Goal: Information Seeking & Learning: Learn about a topic

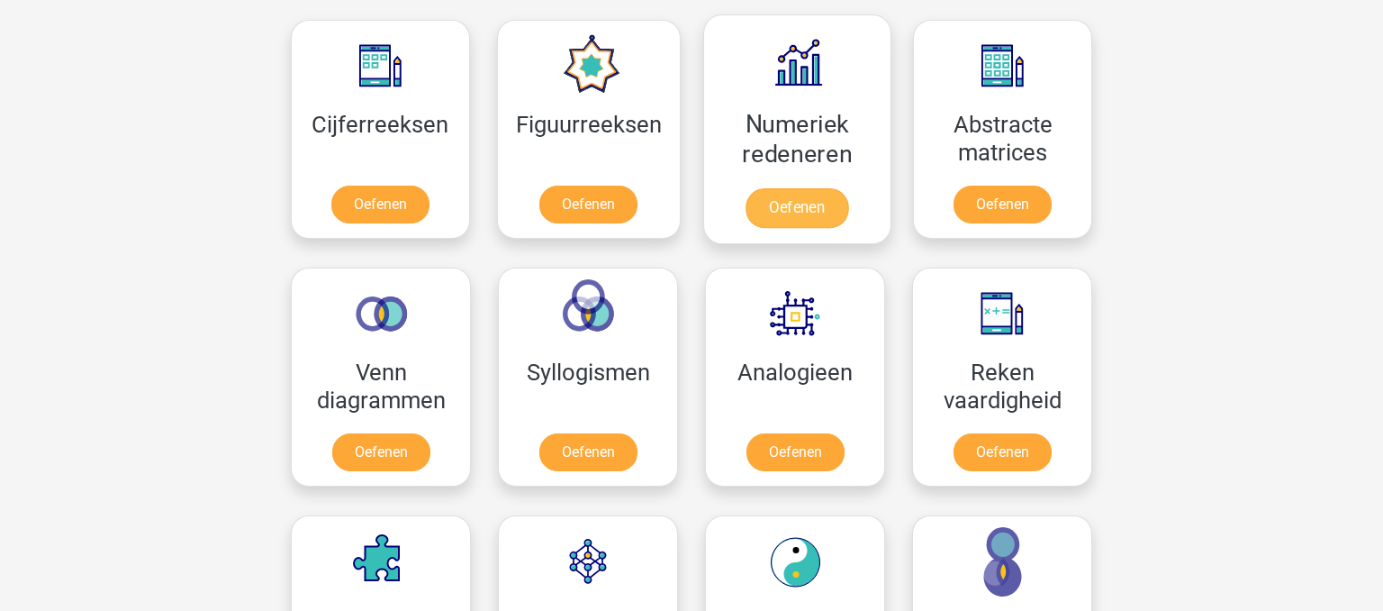
scroll to position [825, 0]
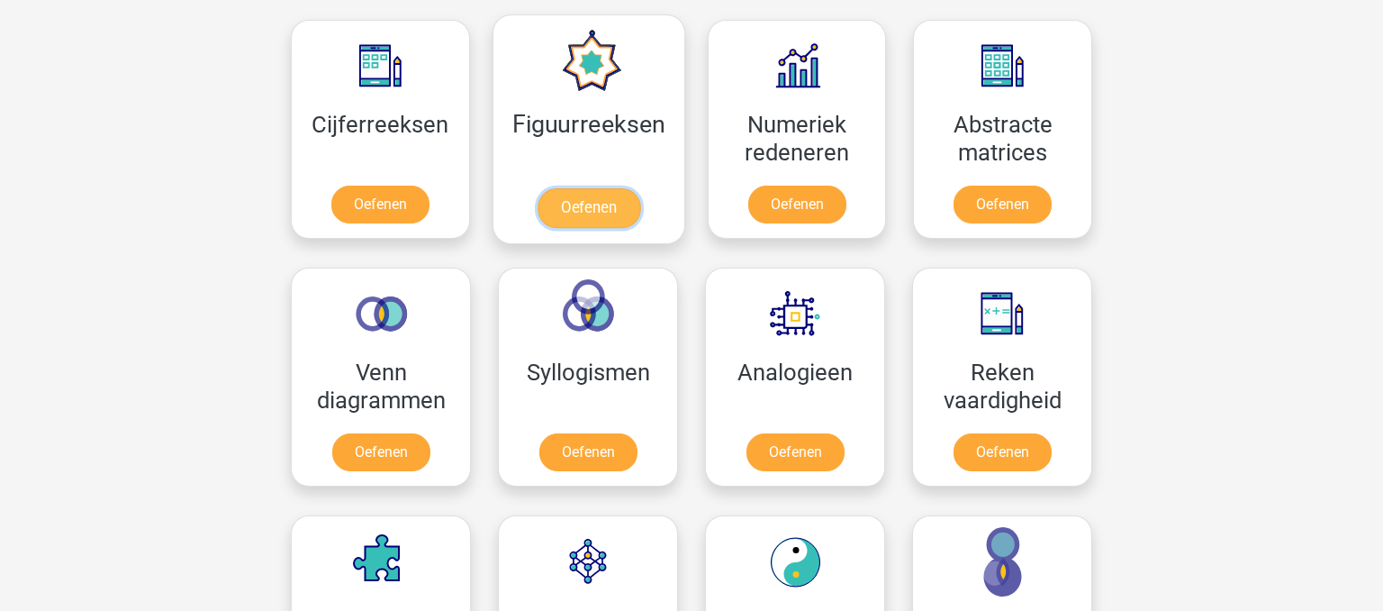
click at [594, 200] on link "Oefenen" at bounding box center [588, 208] width 103 height 40
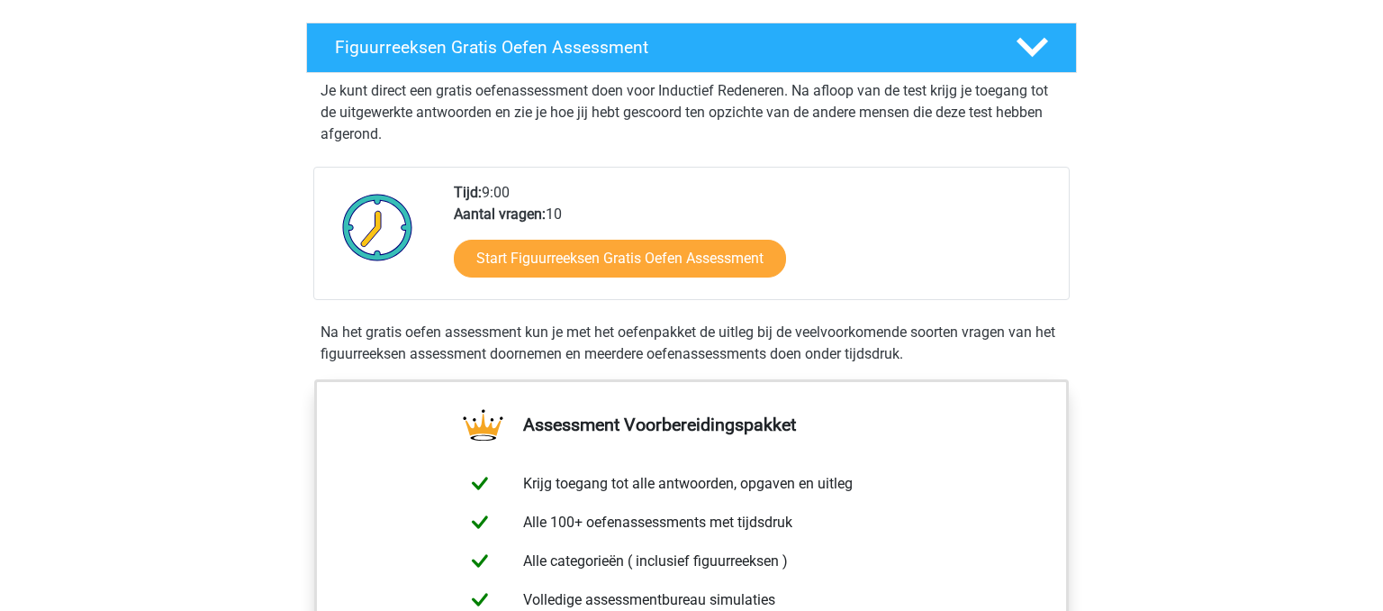
scroll to position [295, 0]
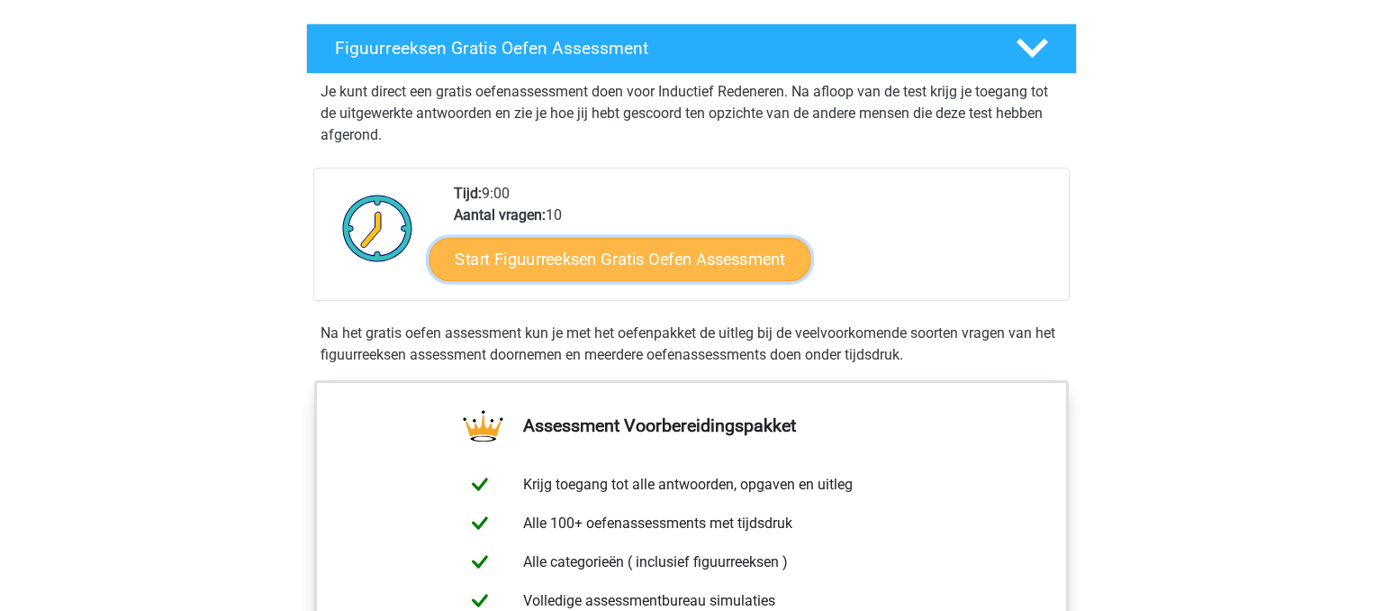
click at [672, 271] on link "Start Figuurreeksen Gratis Oefen Assessment" at bounding box center [621, 258] width 382 height 43
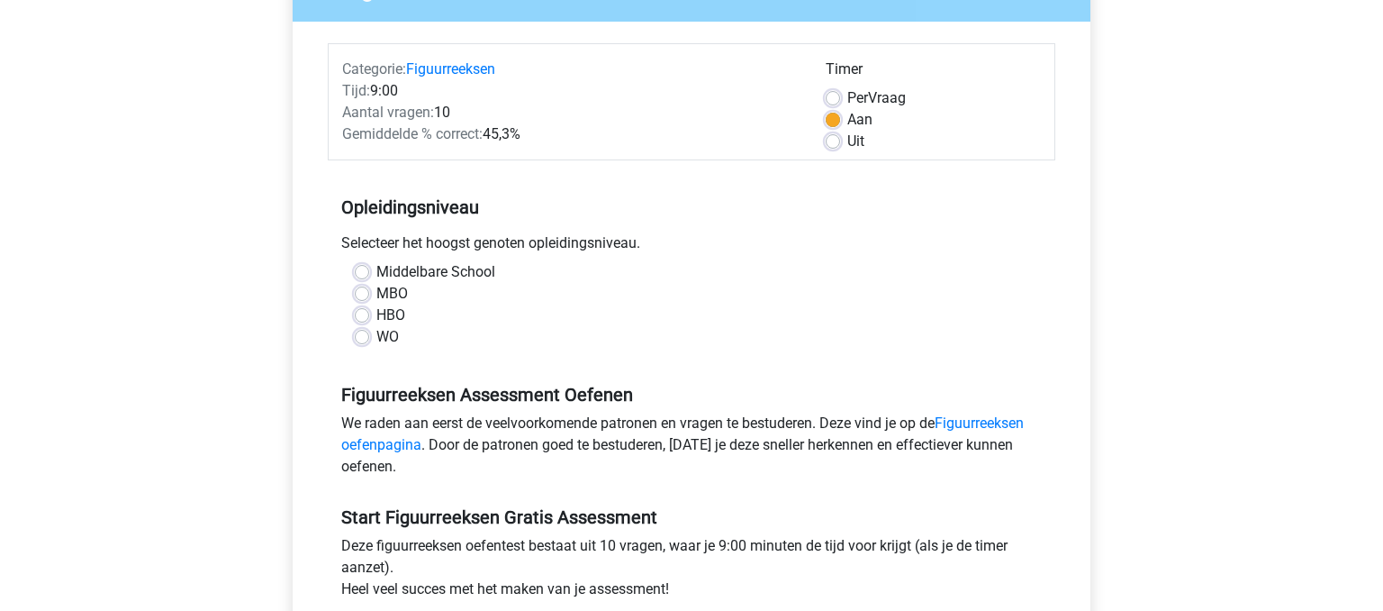
scroll to position [191, 0]
click at [376, 337] on label "WO" at bounding box center [387, 337] width 23 height 22
click at [362, 337] on input "WO" at bounding box center [362, 335] width 14 height 18
radio input "true"
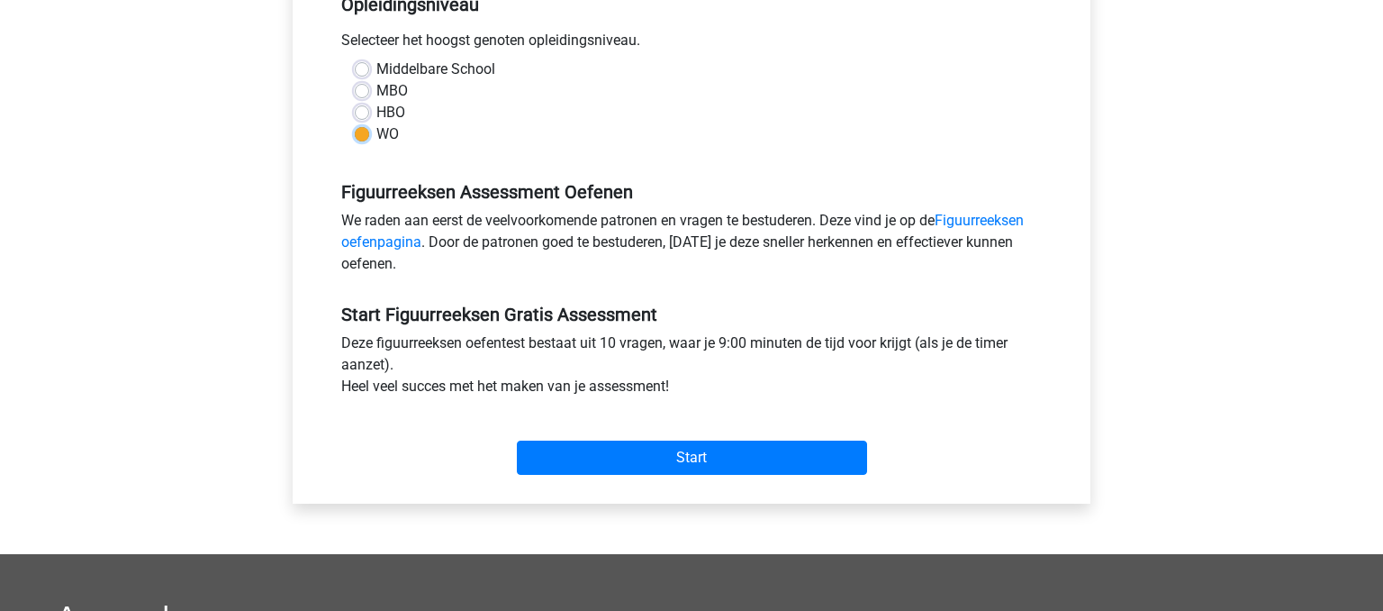
scroll to position [397, 0]
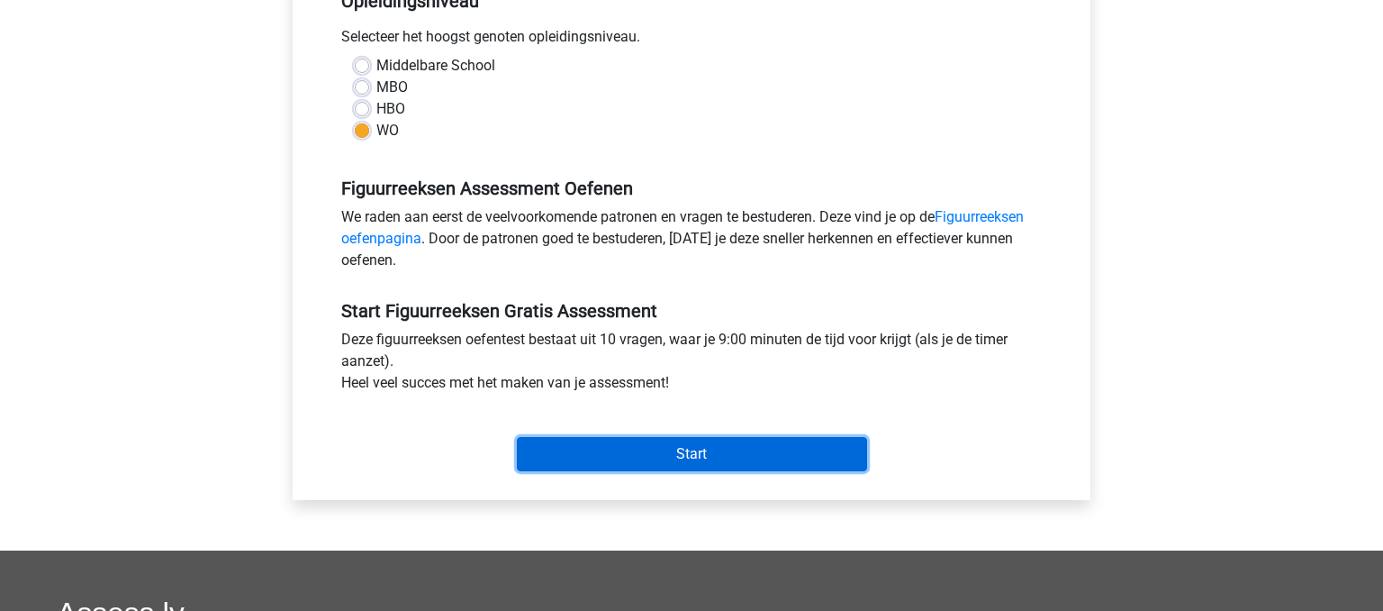
click at [558, 447] on input "Start" at bounding box center [692, 454] width 350 height 34
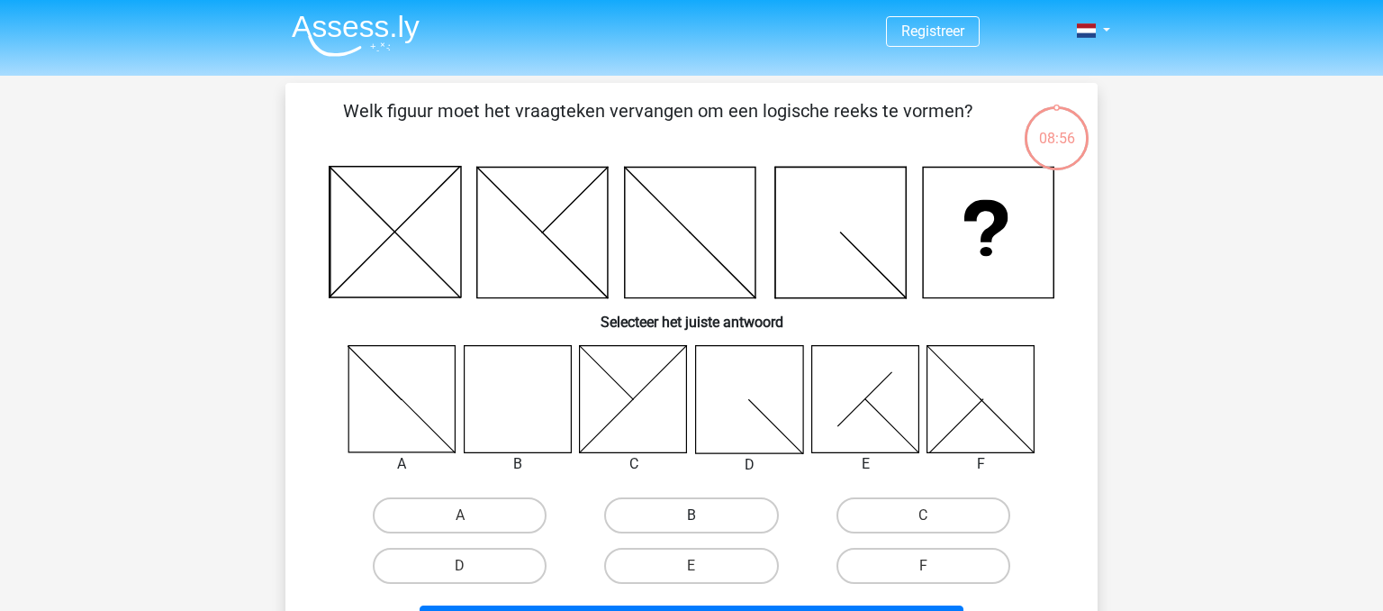
click at [737, 512] on label "B" at bounding box center [691, 515] width 174 height 36
click at [703, 515] on input "B" at bounding box center [698, 521] width 12 height 12
radio input "true"
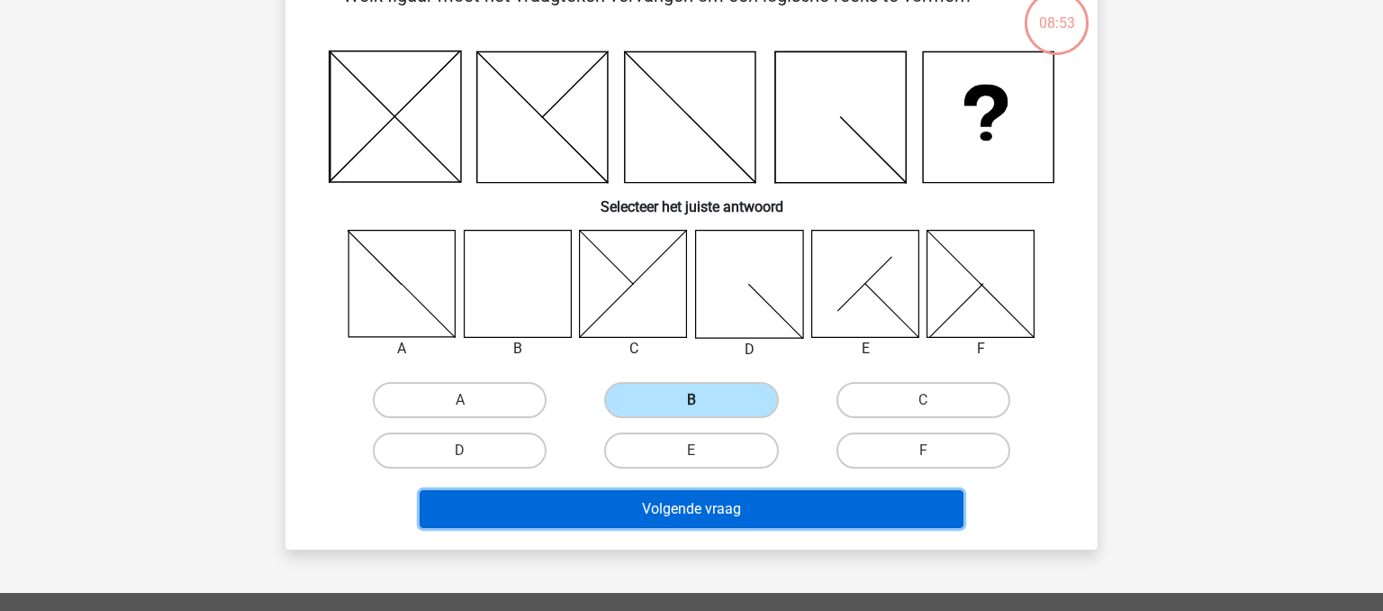
click at [737, 512] on button "Volgende vraag" at bounding box center [692, 509] width 545 height 38
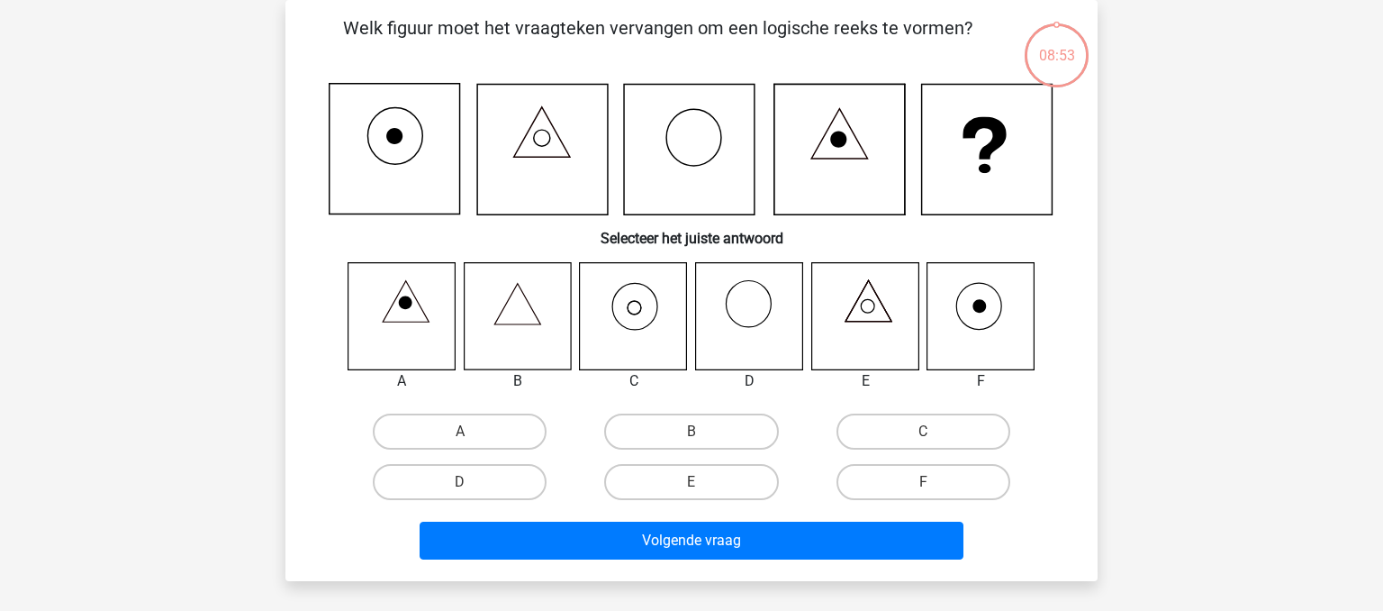
scroll to position [83, 0]
click at [723, 431] on label "B" at bounding box center [691, 431] width 174 height 36
click at [703, 431] on input "B" at bounding box center [698, 437] width 12 height 12
radio input "true"
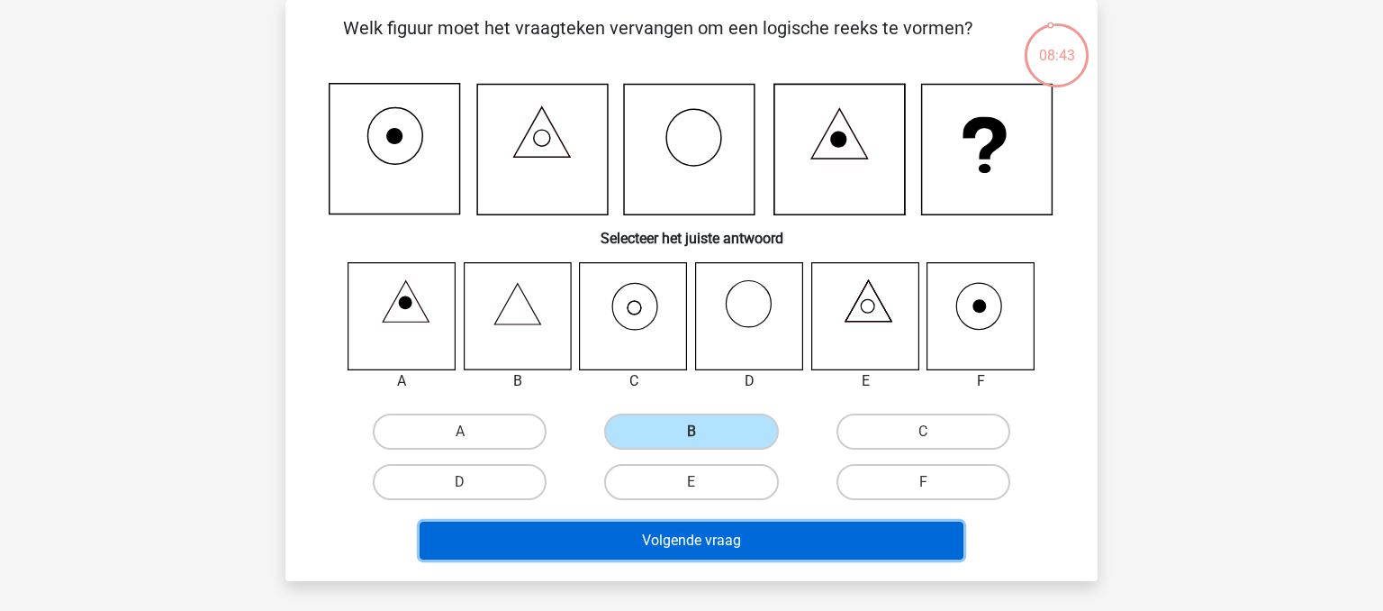
click at [750, 552] on button "Volgende vraag" at bounding box center [692, 541] width 545 height 38
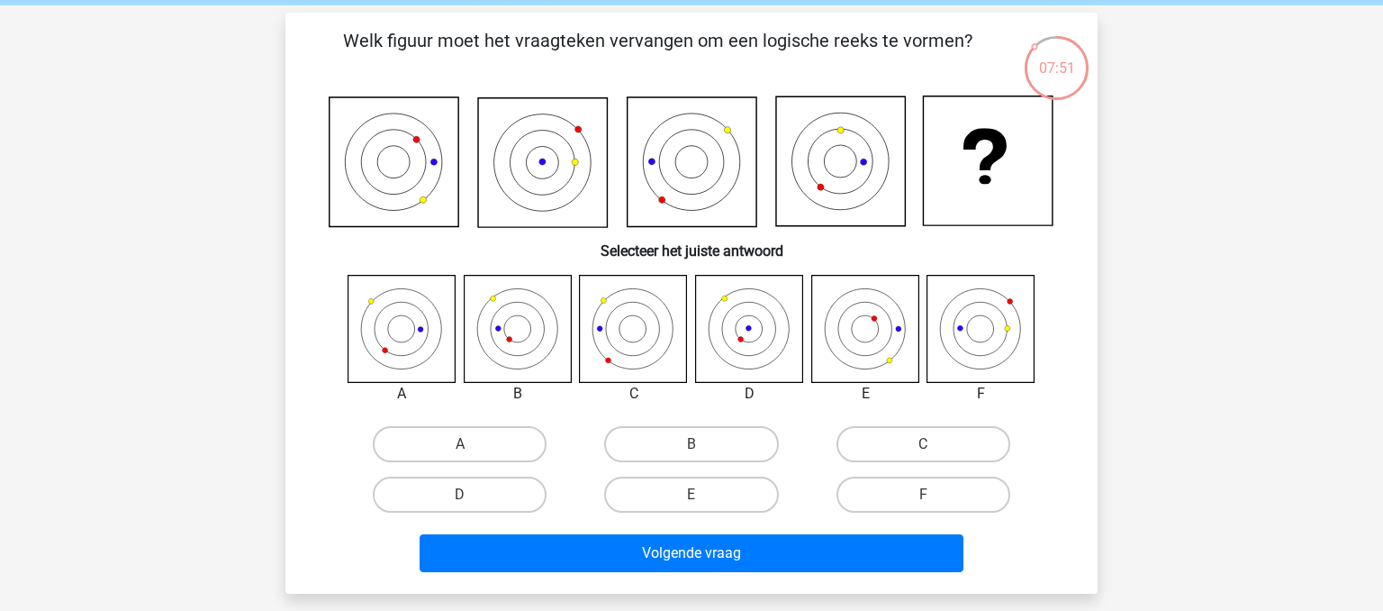
scroll to position [68, 0]
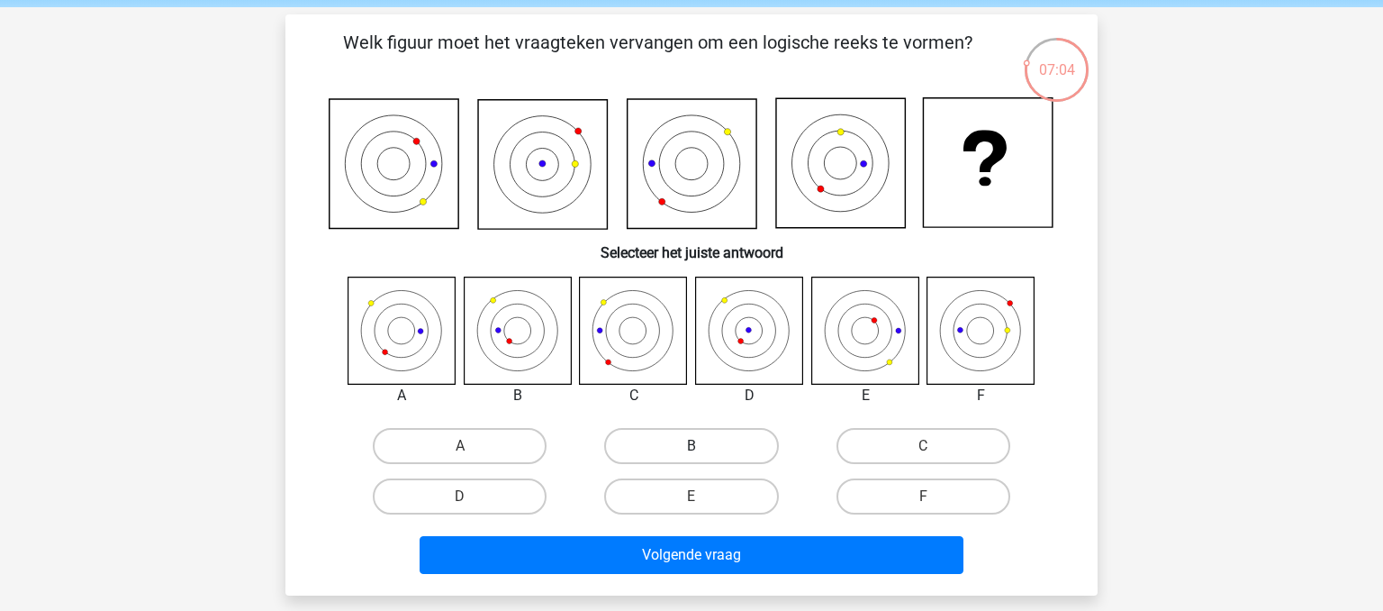
click at [653, 431] on label "B" at bounding box center [691, 446] width 174 height 36
click at [692, 446] on input "B" at bounding box center [698, 452] width 12 height 12
radio input "true"
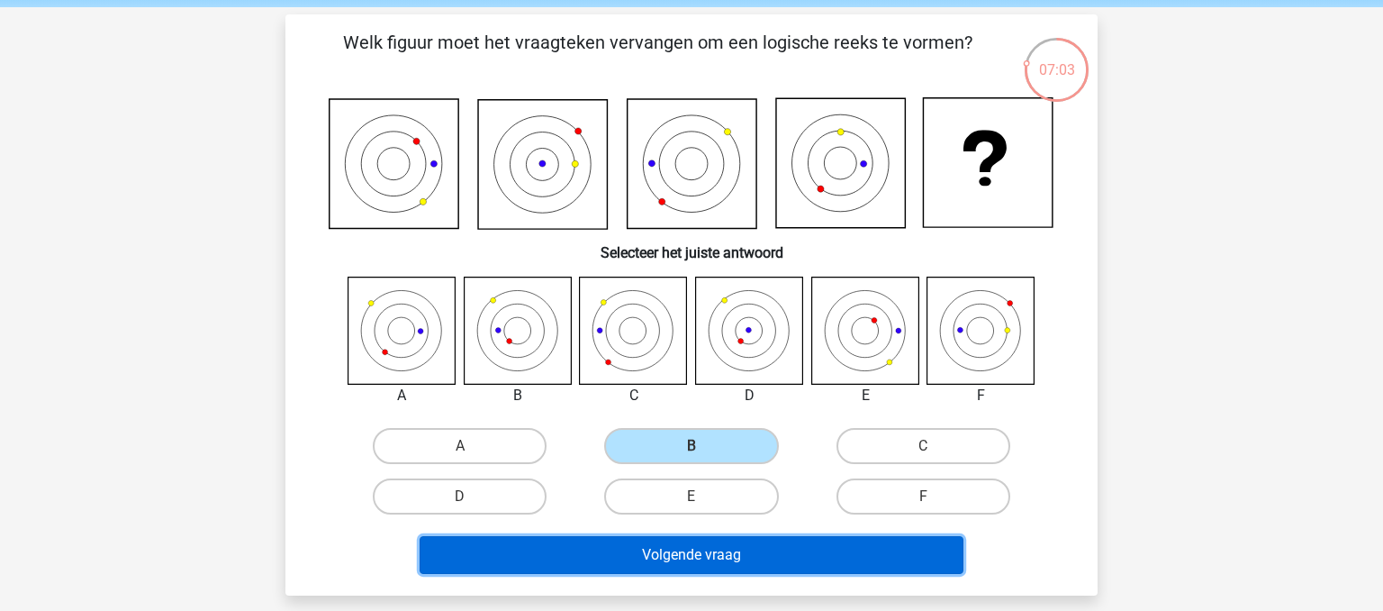
click at [667, 550] on button "Volgende vraag" at bounding box center [692, 555] width 545 height 38
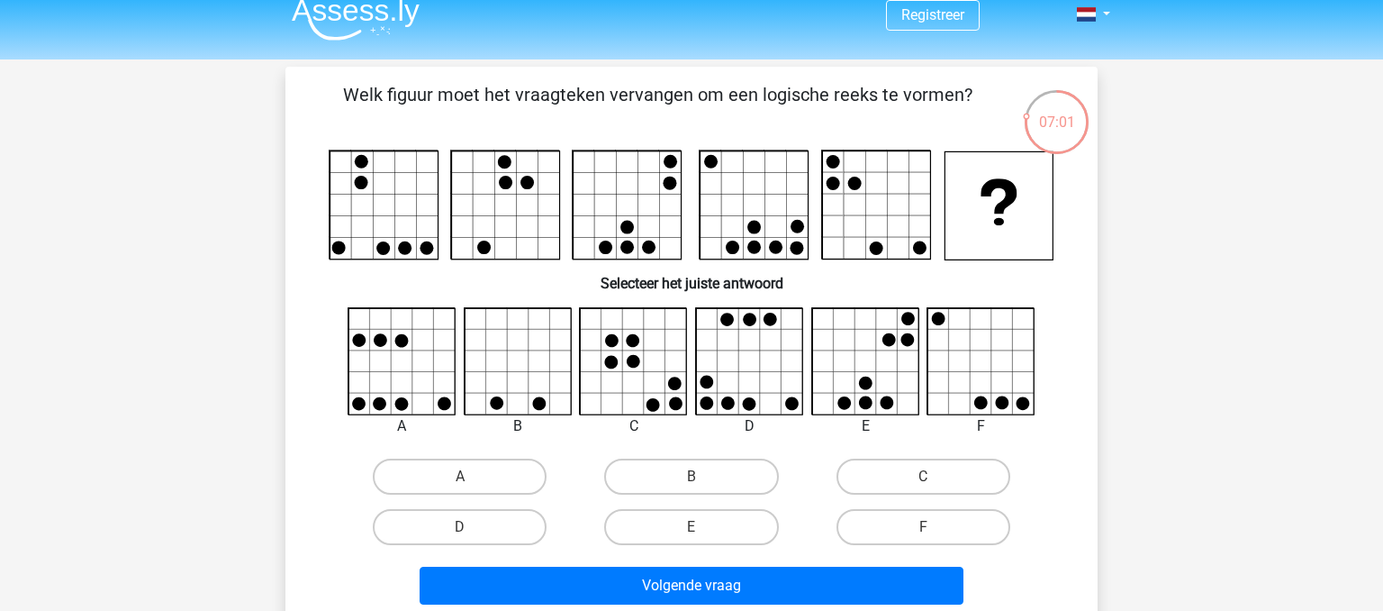
scroll to position [0, 0]
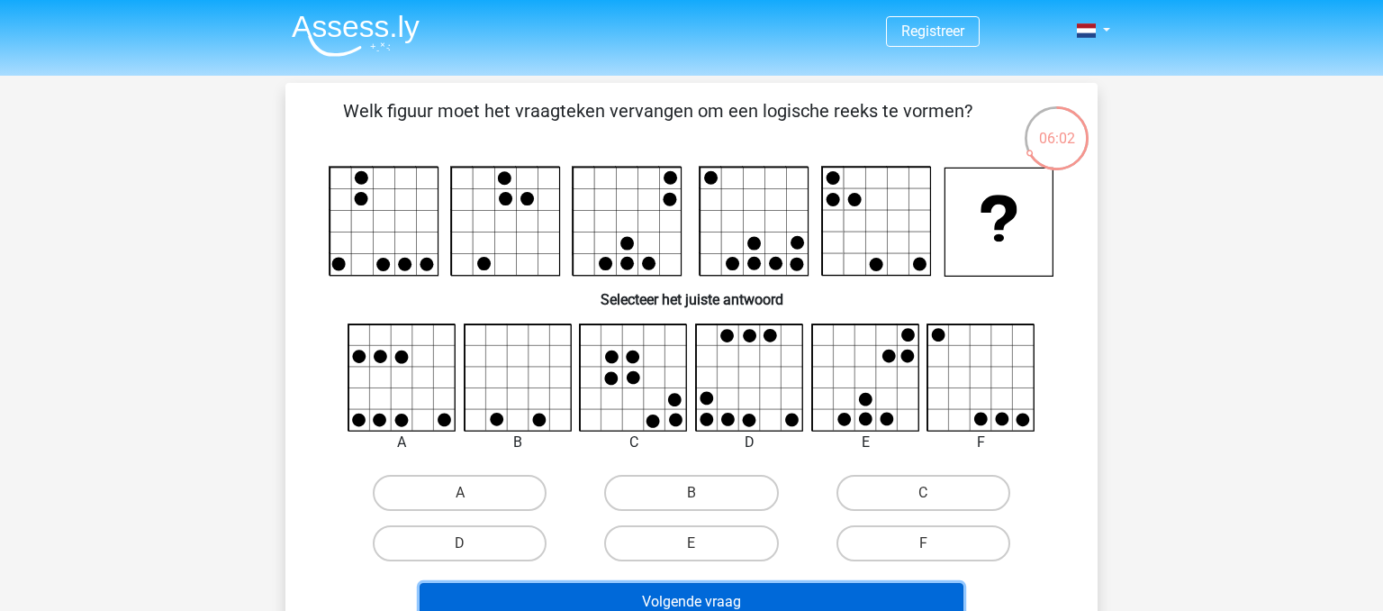
click at [816, 597] on button "Volgende vraag" at bounding box center [692, 602] width 545 height 38
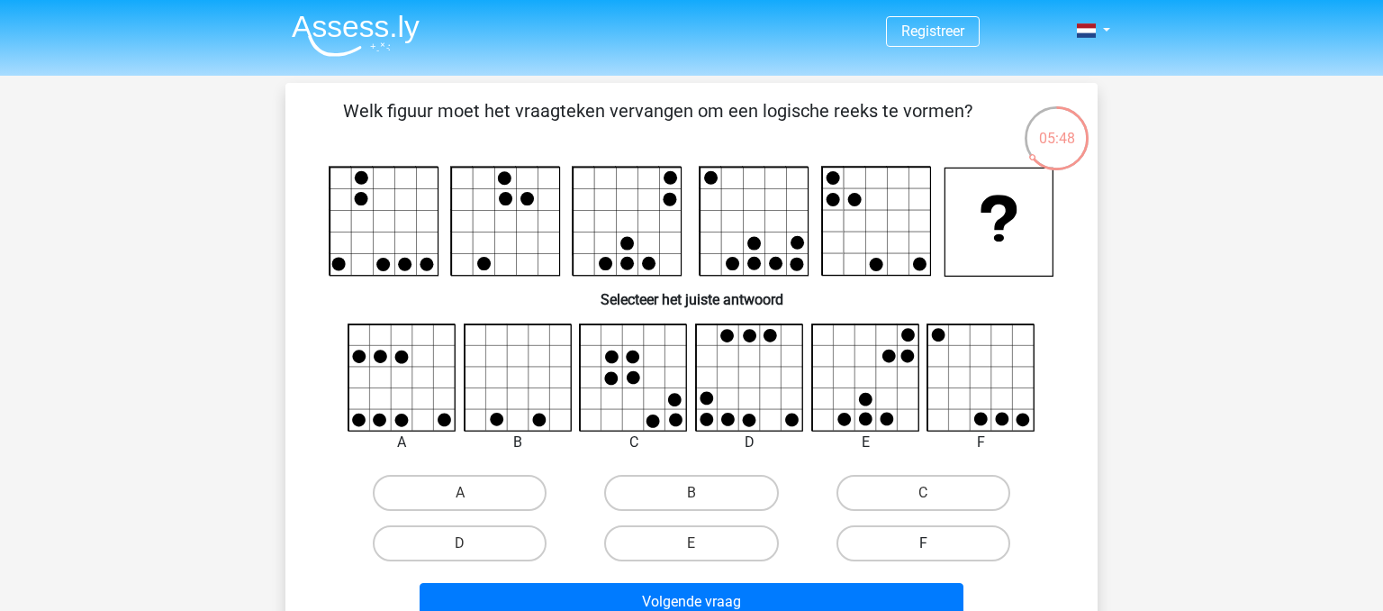
click at [890, 539] on label "F" at bounding box center [924, 543] width 174 height 36
click at [923, 543] on input "F" at bounding box center [929, 549] width 12 height 12
radio input "true"
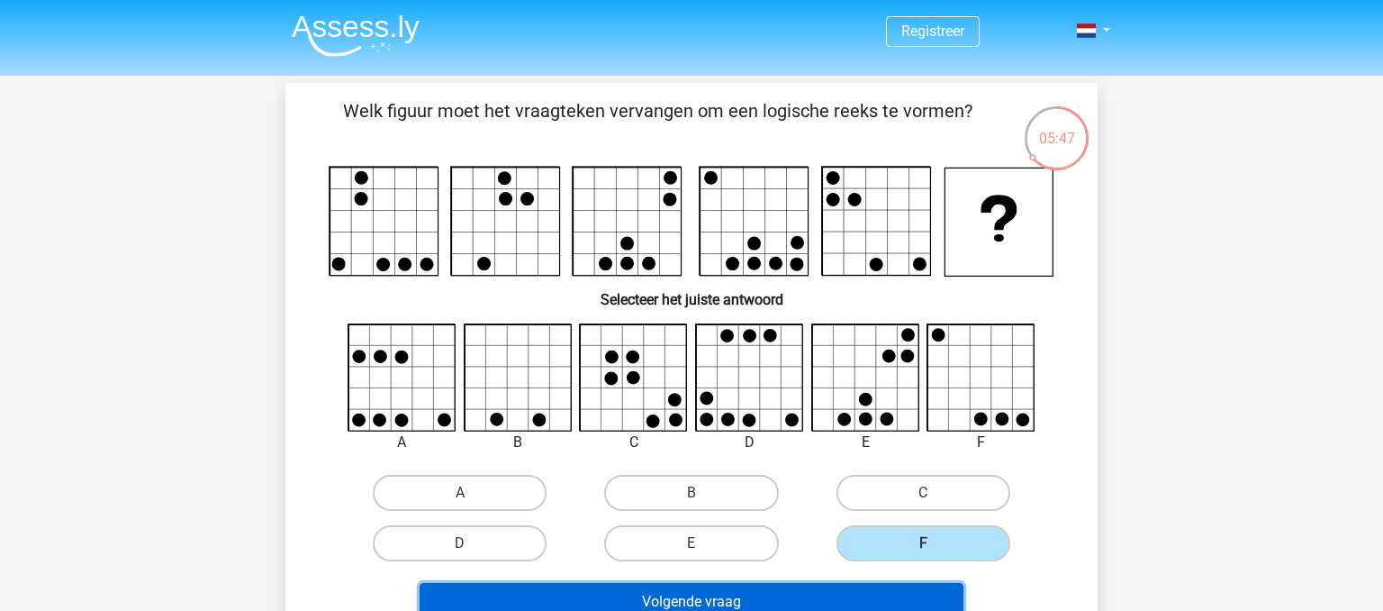
click at [848, 583] on button "Volgende vraag" at bounding box center [692, 602] width 545 height 38
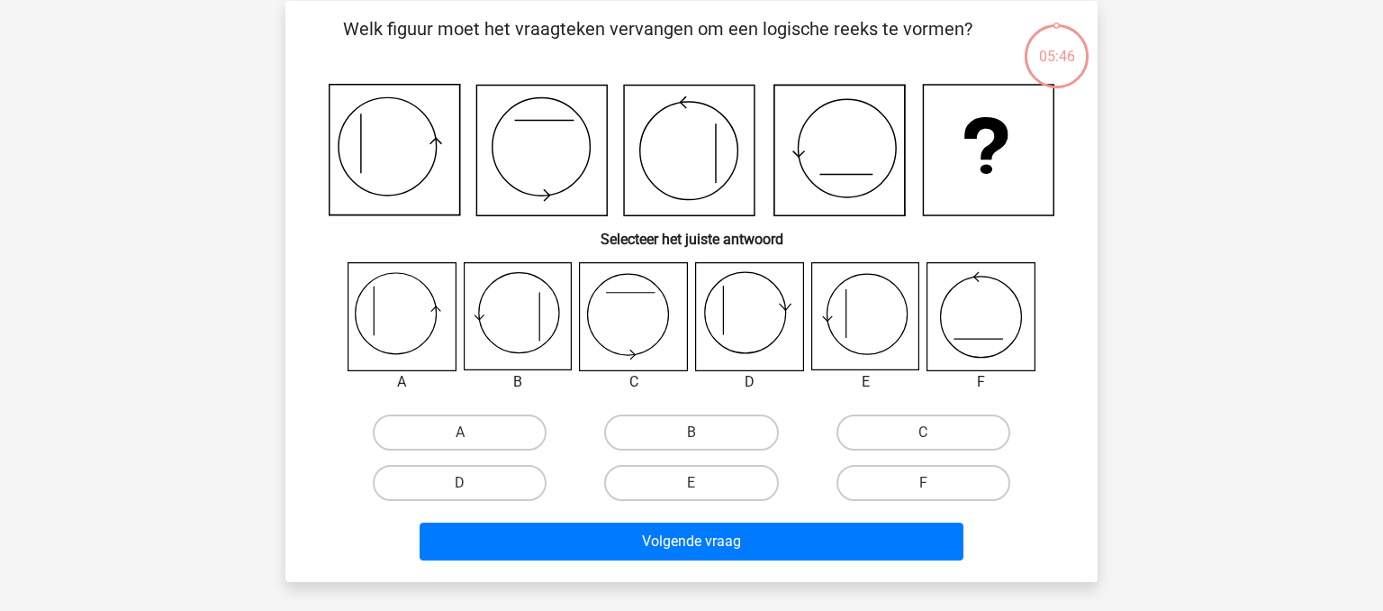
scroll to position [83, 0]
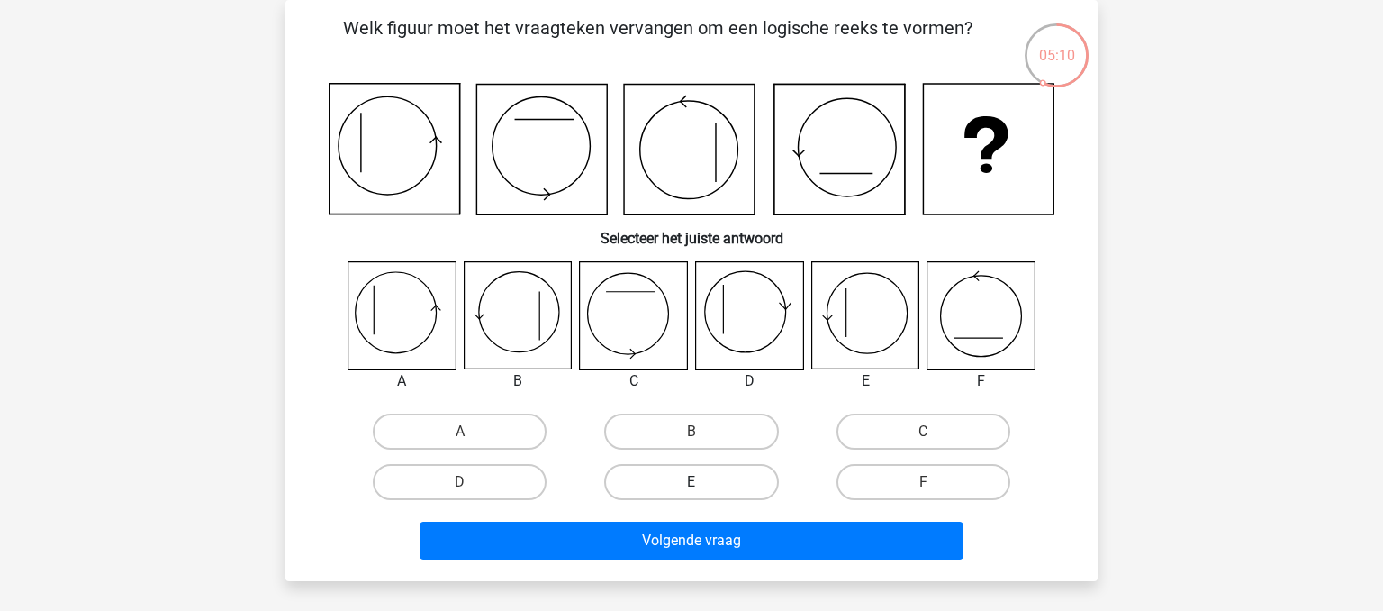
click at [744, 475] on label "E" at bounding box center [691, 482] width 174 height 36
click at [703, 482] on input "E" at bounding box center [698, 488] width 12 height 12
radio input "true"
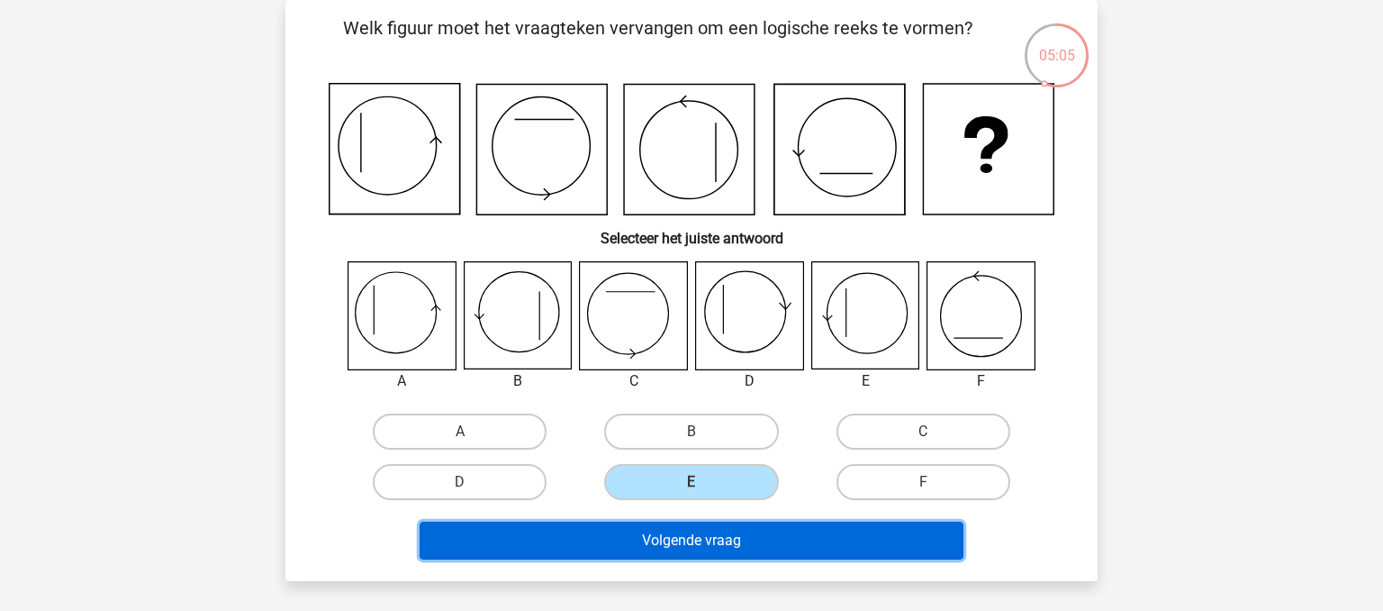
click at [679, 542] on button "Volgende vraag" at bounding box center [692, 541] width 545 height 38
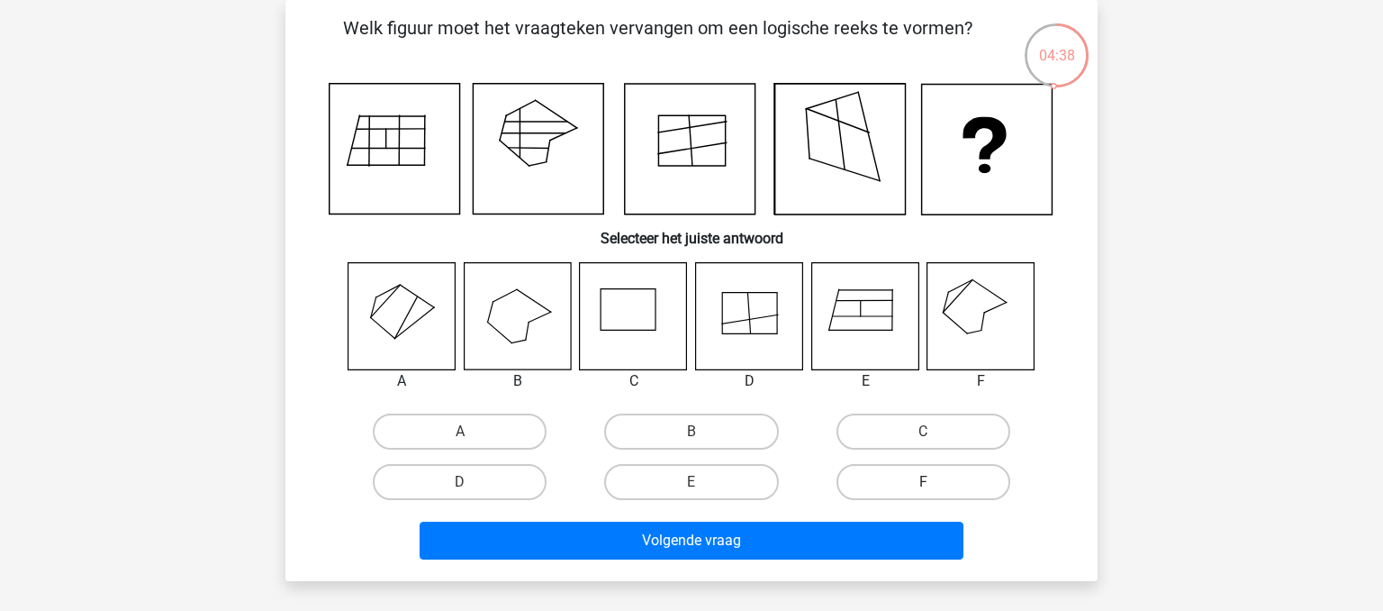
click at [870, 471] on label "F" at bounding box center [924, 482] width 174 height 36
click at [923, 482] on input "F" at bounding box center [929, 488] width 12 height 12
radio input "true"
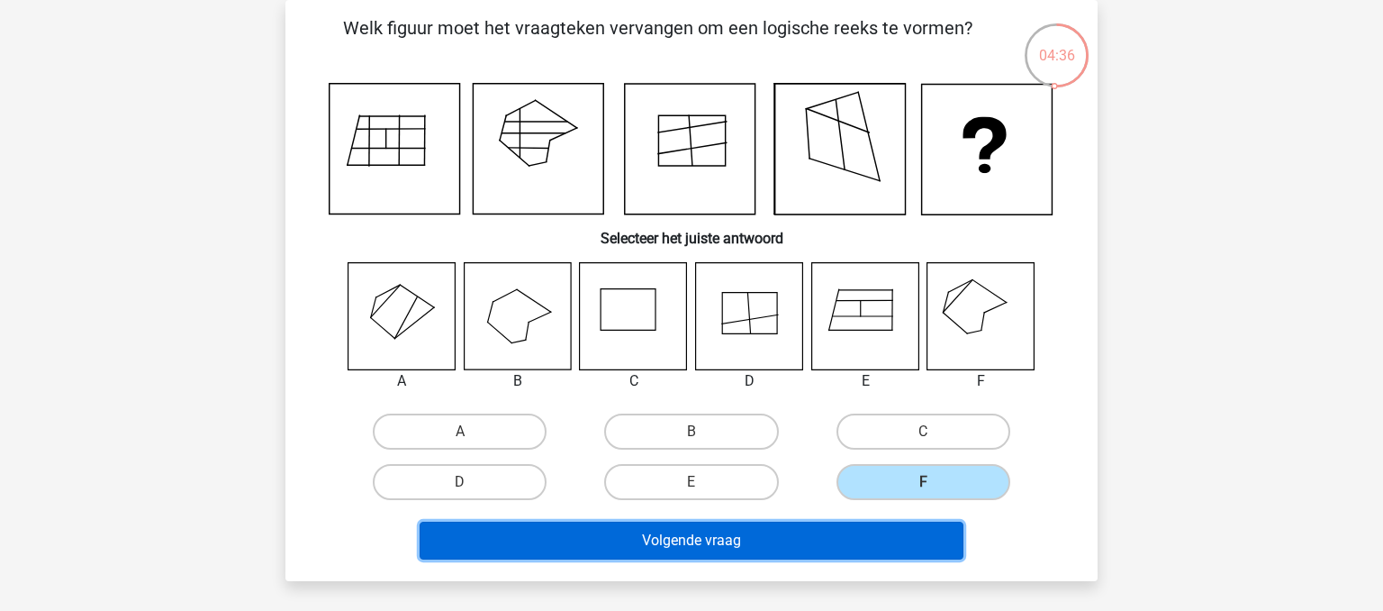
click at [737, 540] on button "Volgende vraag" at bounding box center [692, 541] width 545 height 38
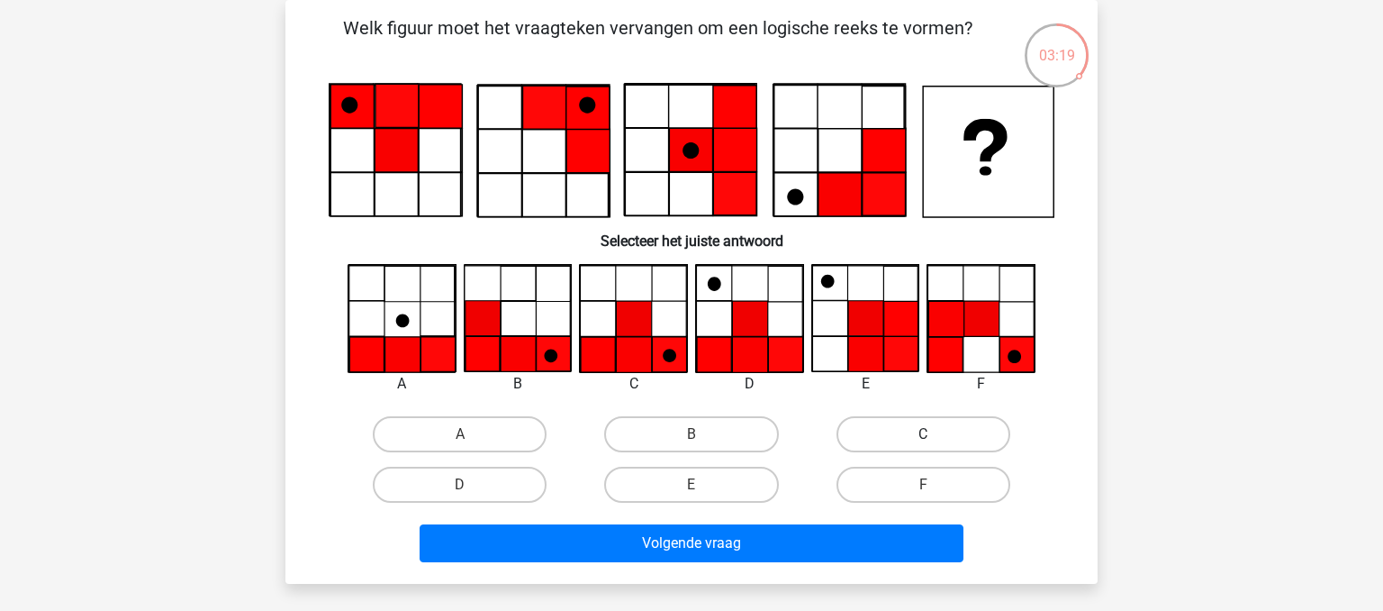
click at [940, 426] on label "C" at bounding box center [924, 434] width 174 height 36
click at [935, 434] on input "C" at bounding box center [929, 440] width 12 height 12
radio input "true"
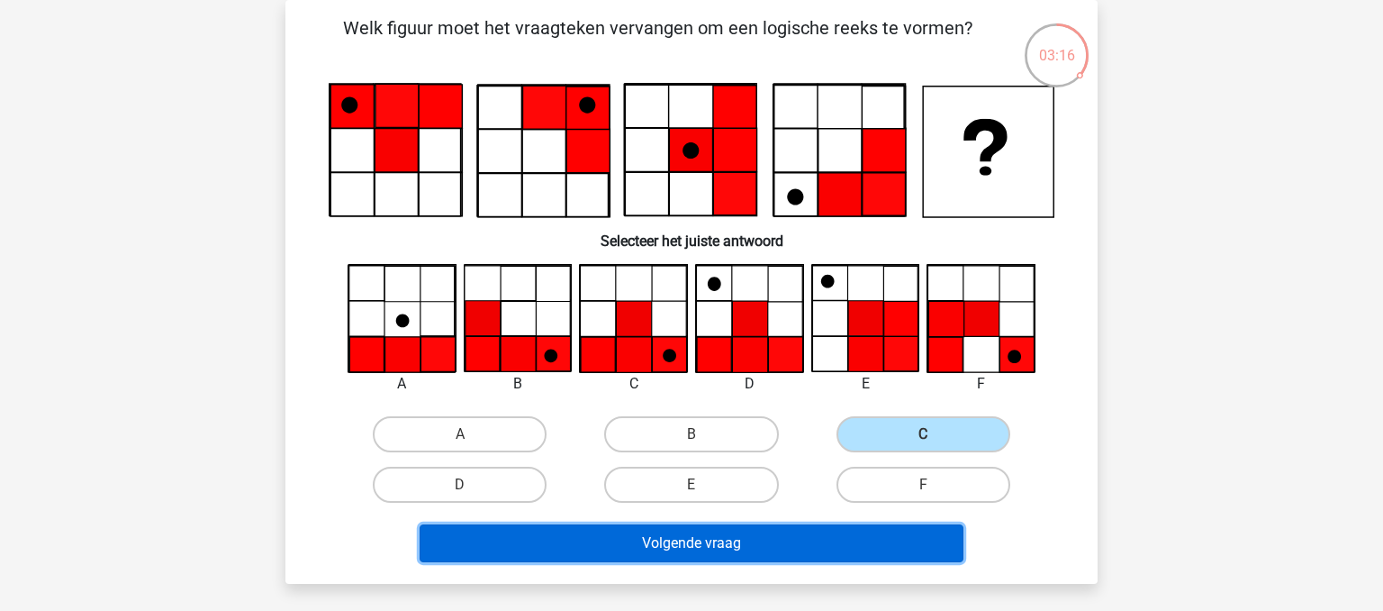
click at [819, 547] on button "Volgende vraag" at bounding box center [692, 543] width 545 height 38
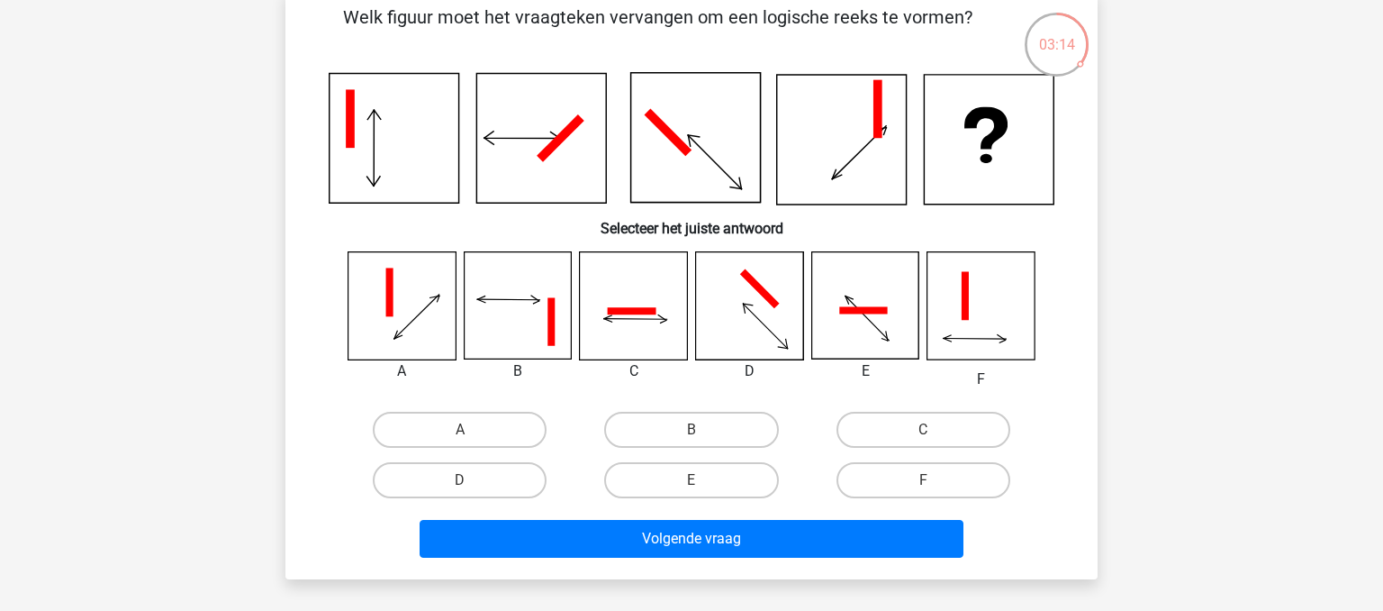
scroll to position [87, 0]
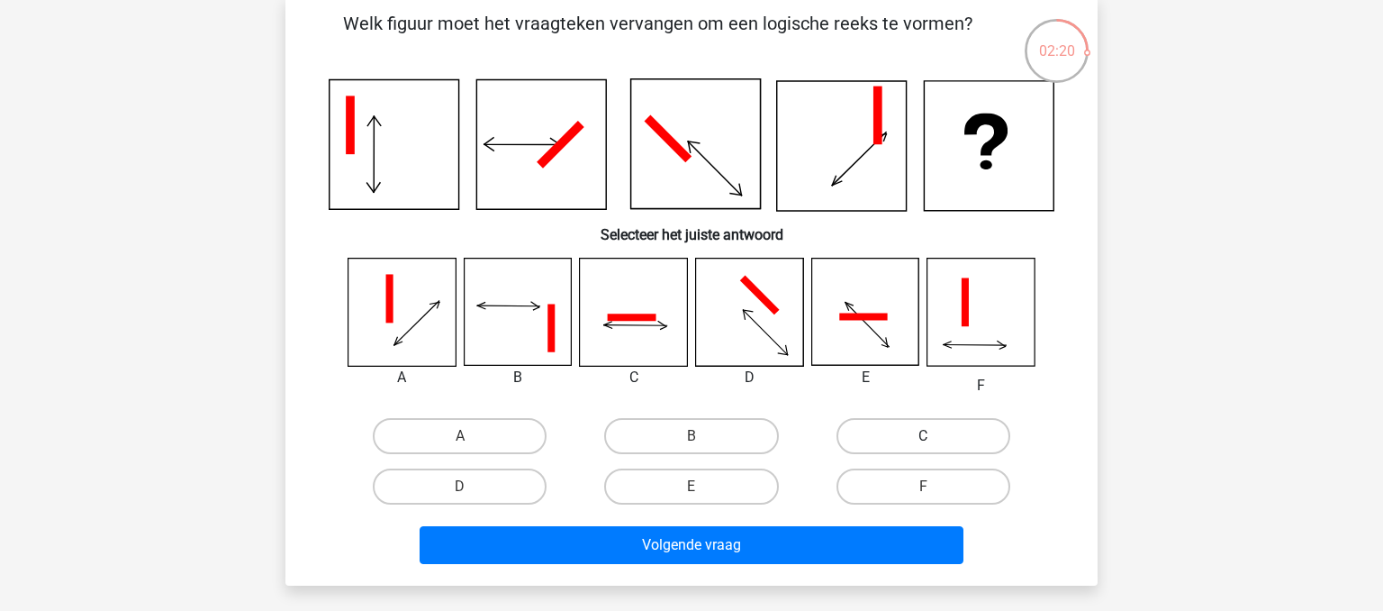
click at [905, 437] on label "C" at bounding box center [924, 436] width 174 height 36
click at [923, 437] on input "C" at bounding box center [929, 442] width 12 height 12
radio input "true"
click at [678, 421] on label "B" at bounding box center [691, 436] width 174 height 36
click at [692, 436] on input "B" at bounding box center [698, 442] width 12 height 12
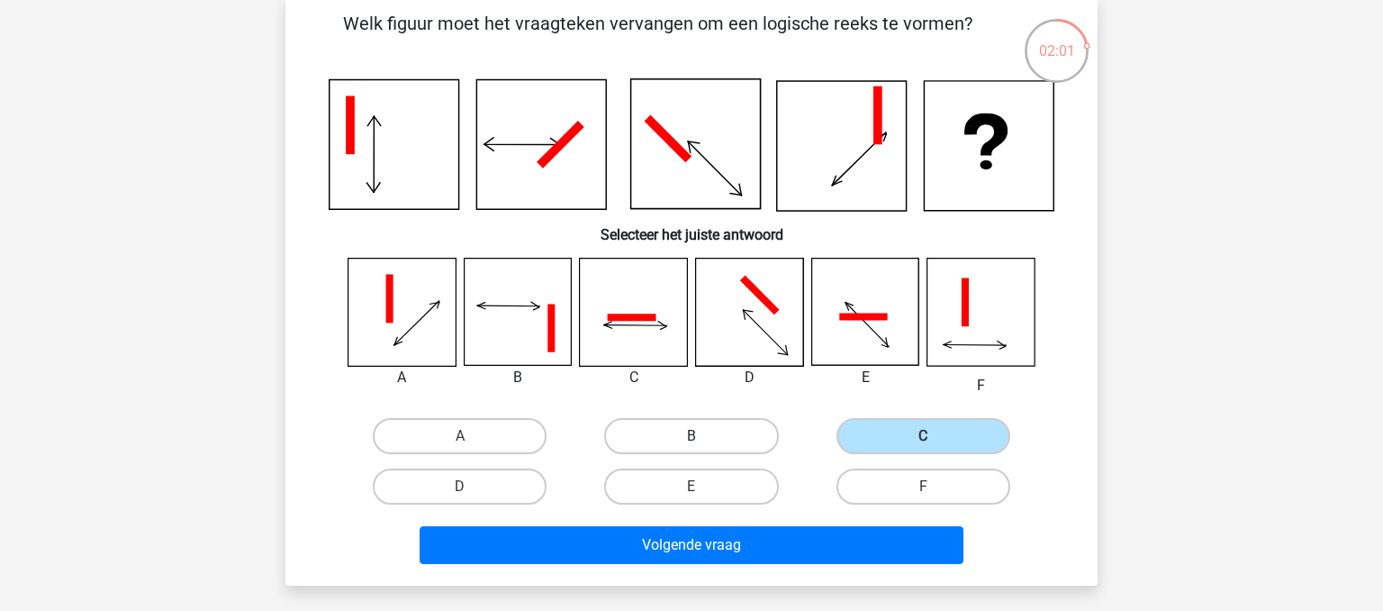
radio input "true"
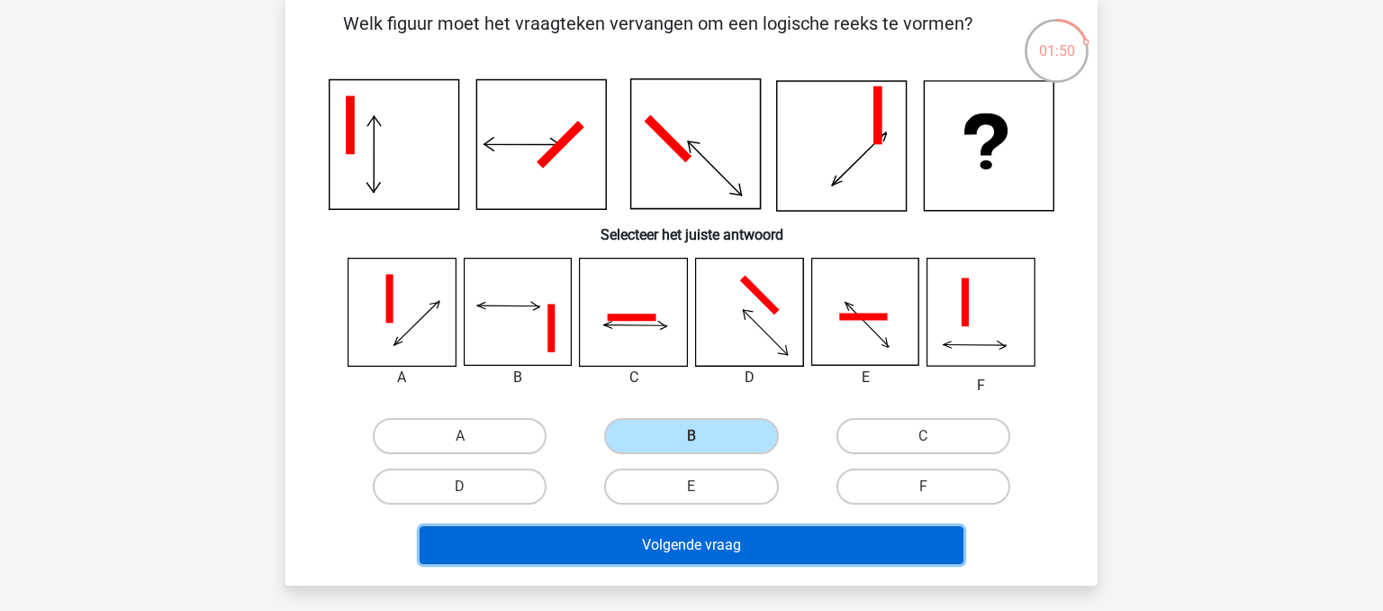
click at [913, 550] on button "Volgende vraag" at bounding box center [692, 545] width 545 height 38
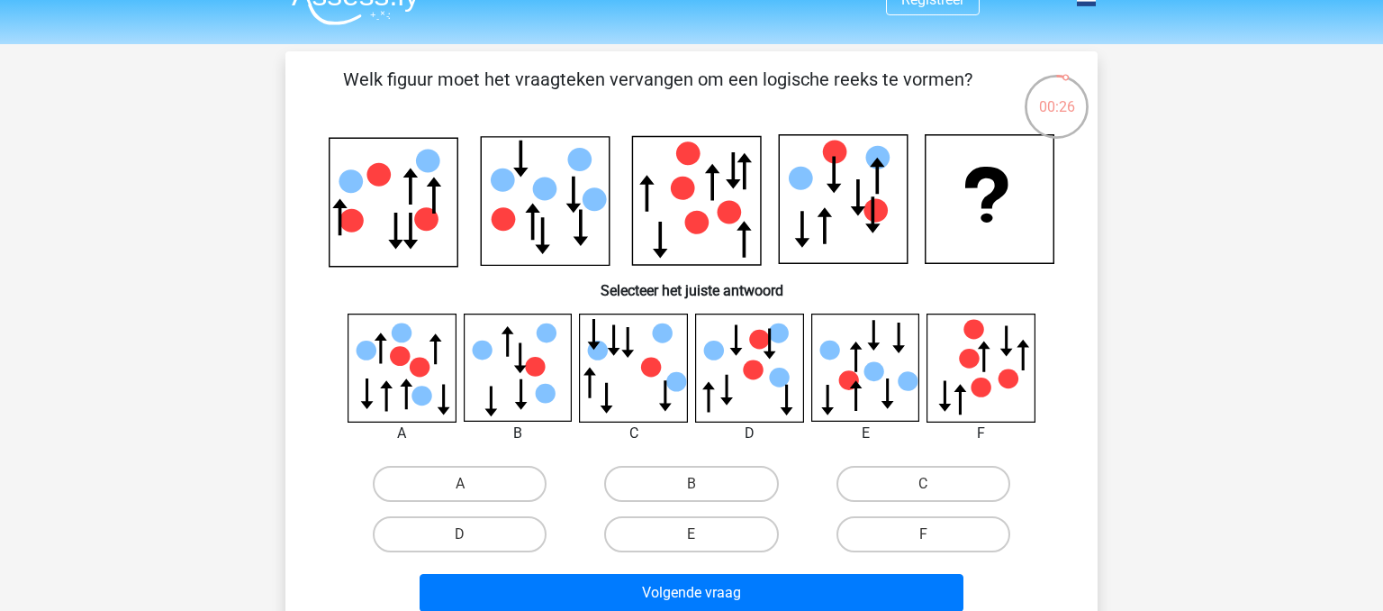
scroll to position [47, 0]
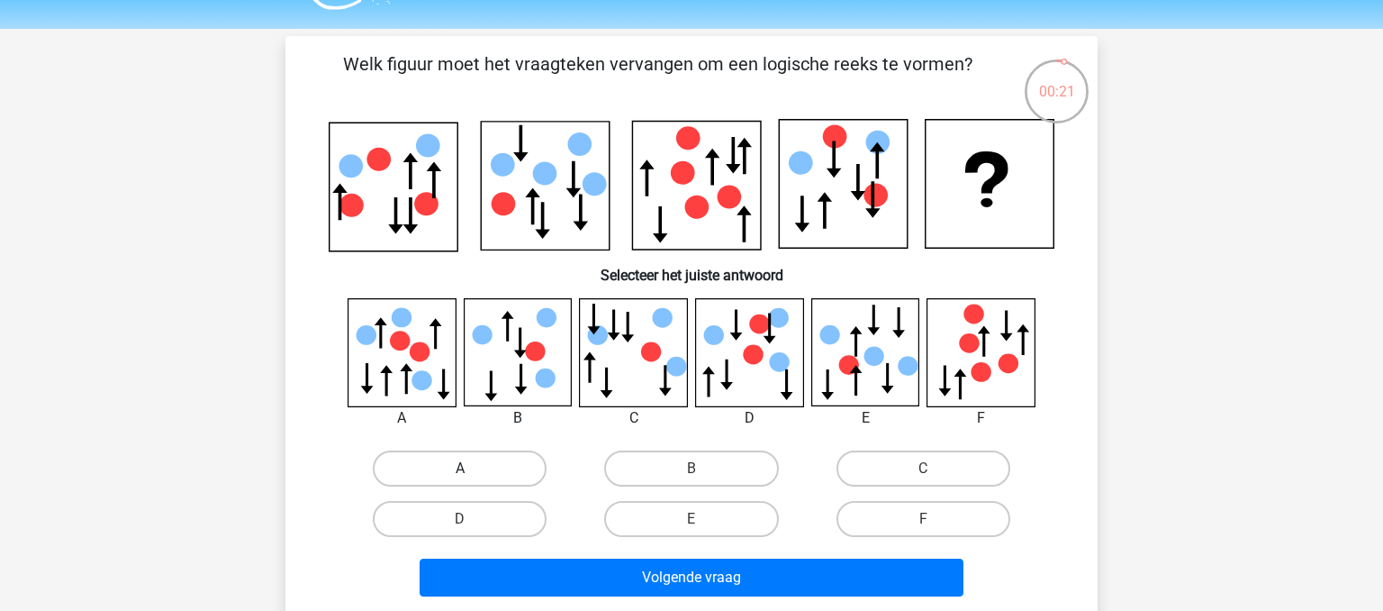
click at [453, 461] on label "A" at bounding box center [460, 468] width 174 height 36
click at [460, 468] on input "A" at bounding box center [466, 474] width 12 height 12
radio input "true"
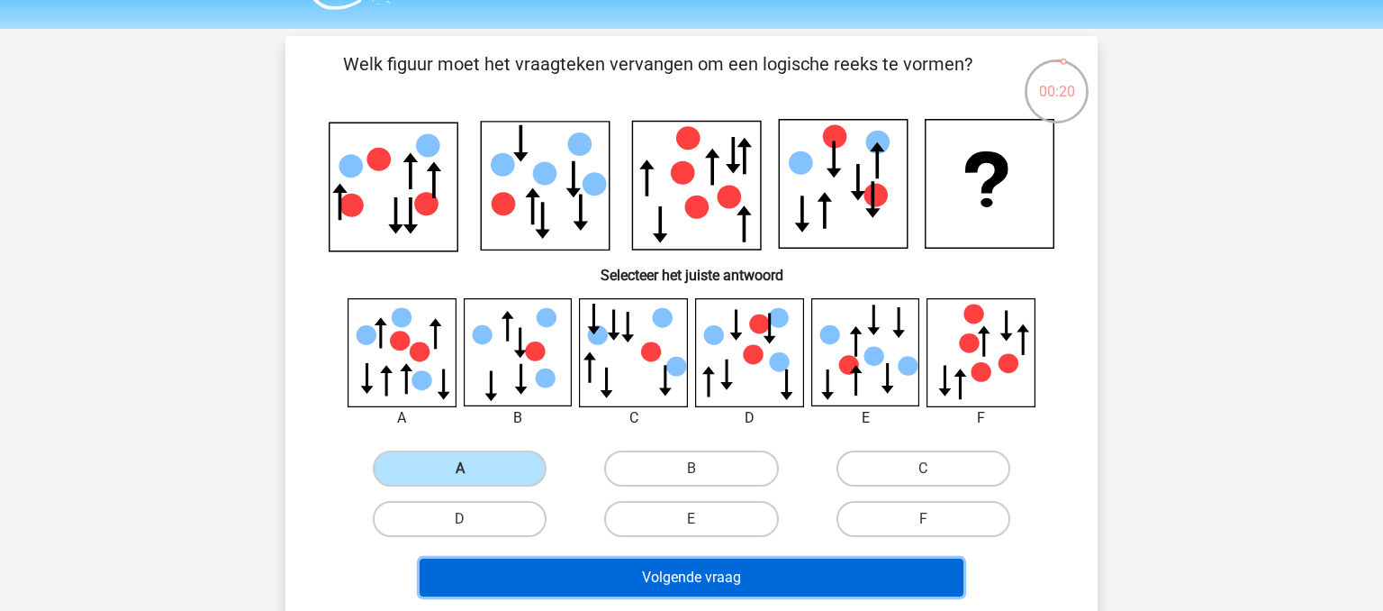
click at [739, 570] on button "Volgende vraag" at bounding box center [692, 577] width 545 height 38
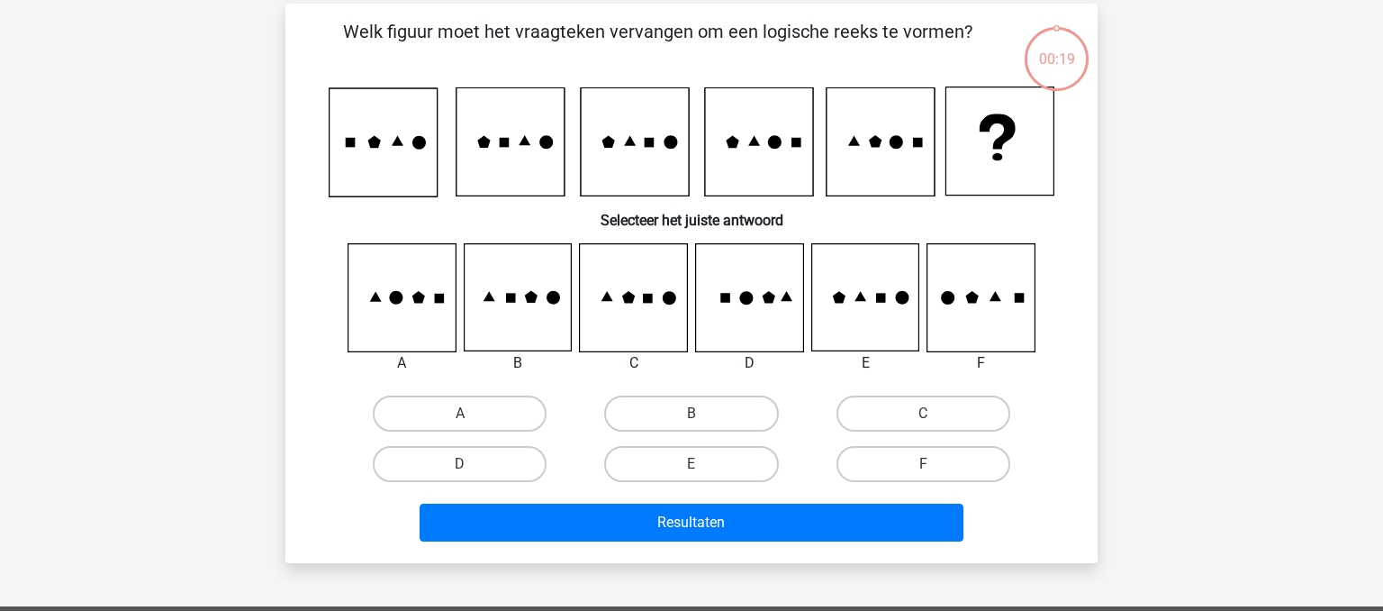
scroll to position [83, 0]
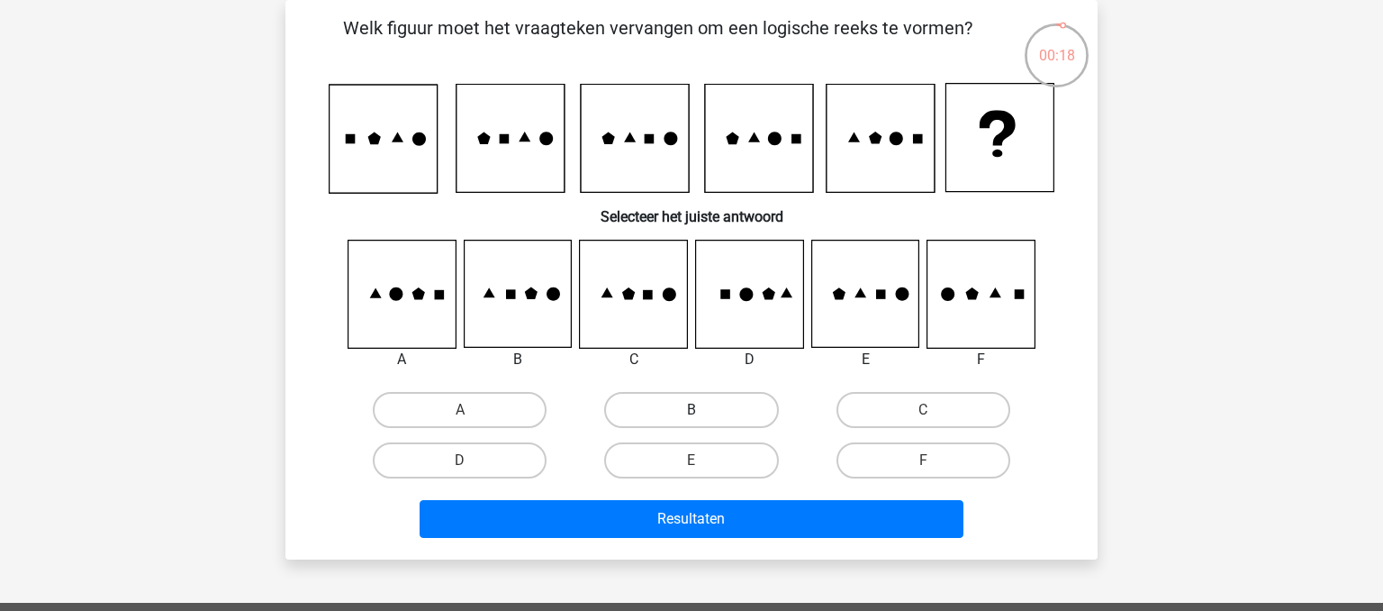
click at [730, 419] on label "B" at bounding box center [691, 410] width 174 height 36
click at [703, 419] on input "B" at bounding box center [698, 416] width 12 height 12
radio input "true"
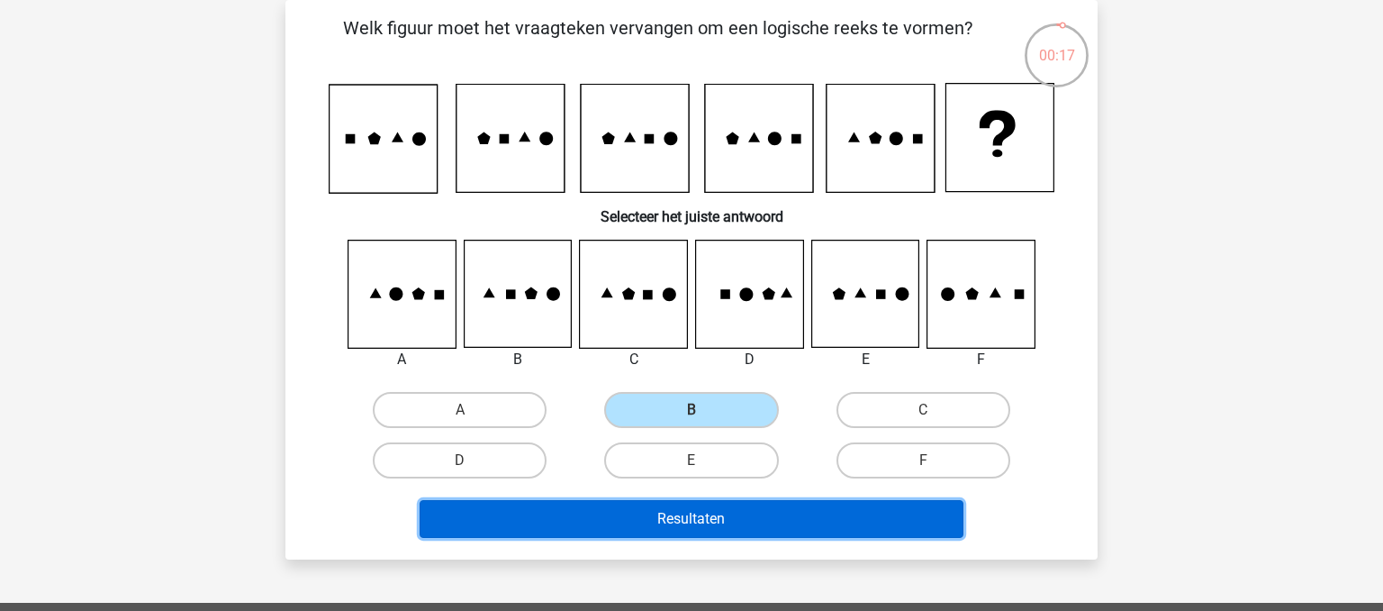
click at [735, 521] on button "Resultaten" at bounding box center [692, 519] width 545 height 38
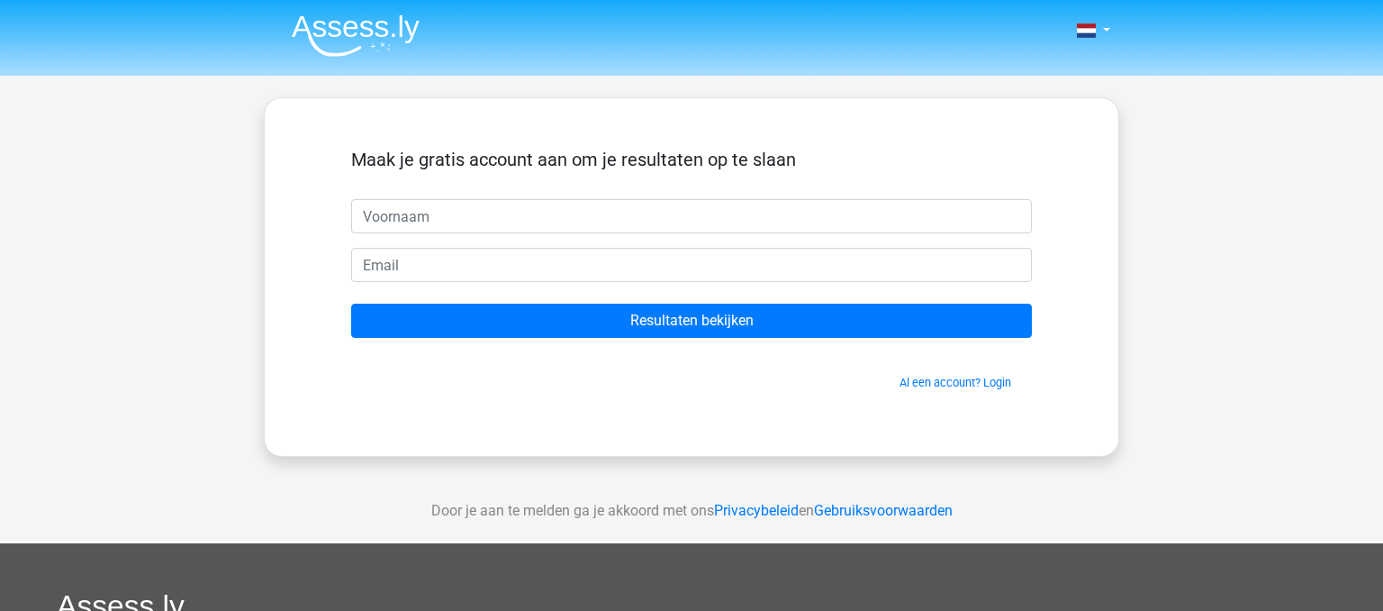
click at [866, 456] on div "Maak je gratis account aan om je resultaten op te slaan Resultaten bekijken Al …" at bounding box center [692, 276] width 856 height 359
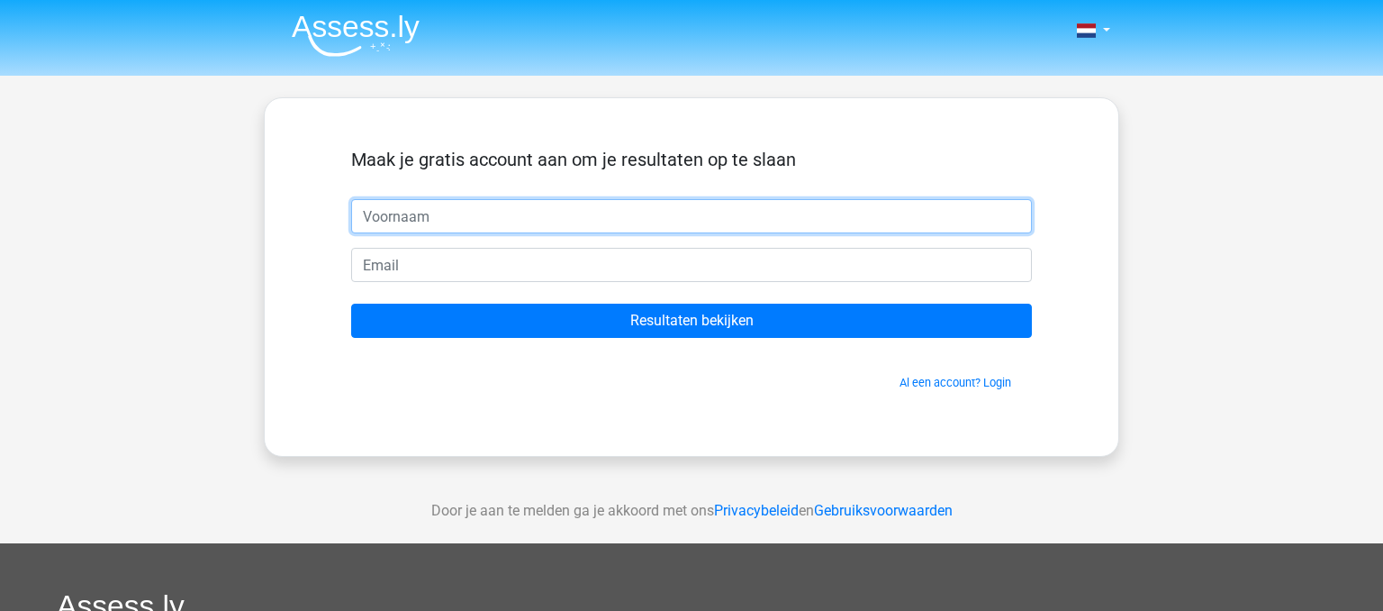
click at [713, 204] on input "text" at bounding box center [691, 216] width 681 height 34
type input "kelvin"
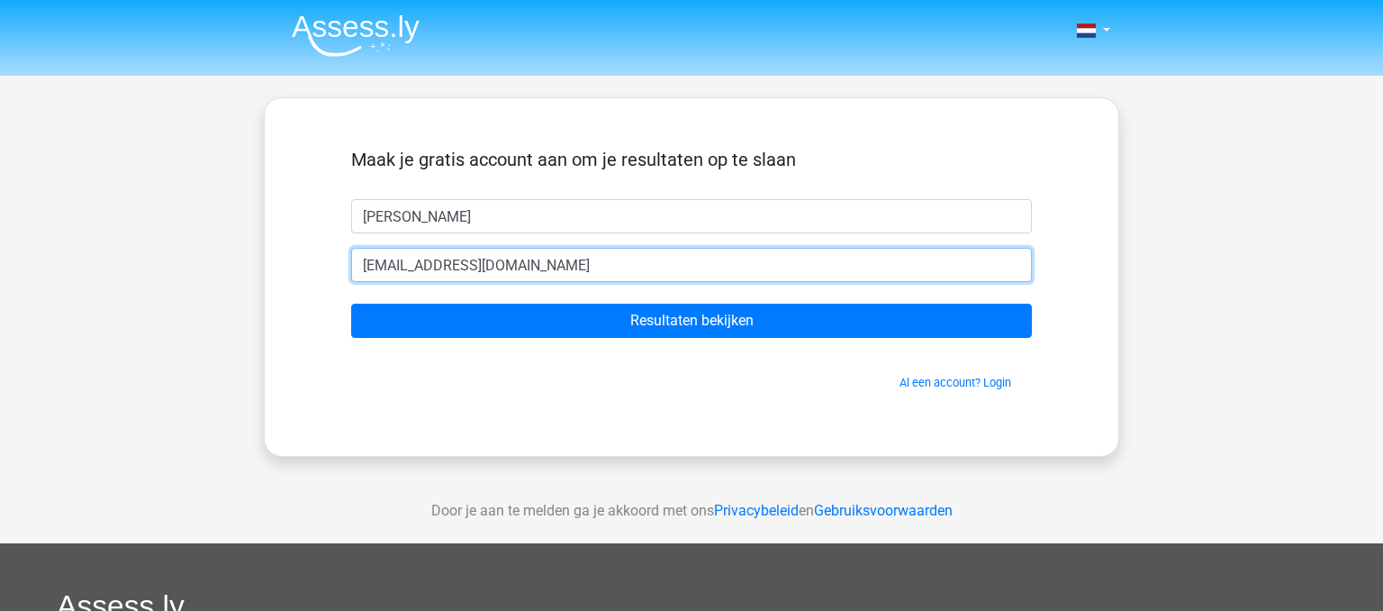
type input "kelvinzwarthoed@gmail.com"
click at [351, 304] on input "Resultaten bekijken" at bounding box center [691, 321] width 681 height 34
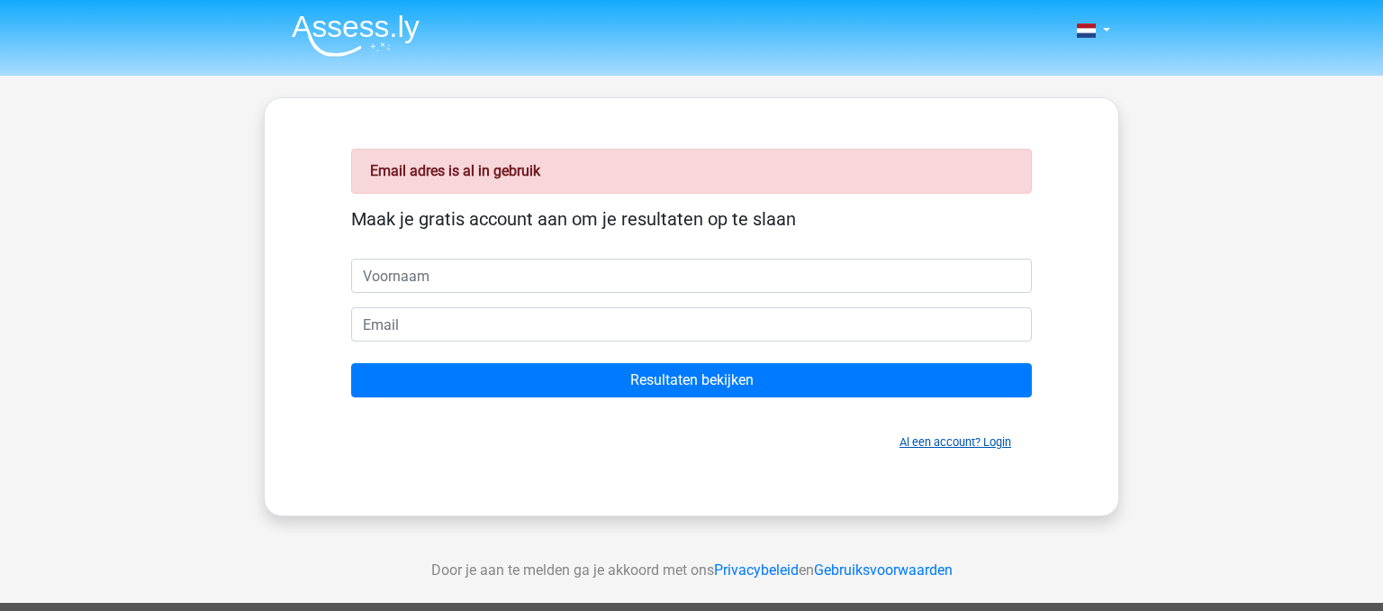
click at [950, 443] on link "Al een account? Login" at bounding box center [956, 442] width 112 height 14
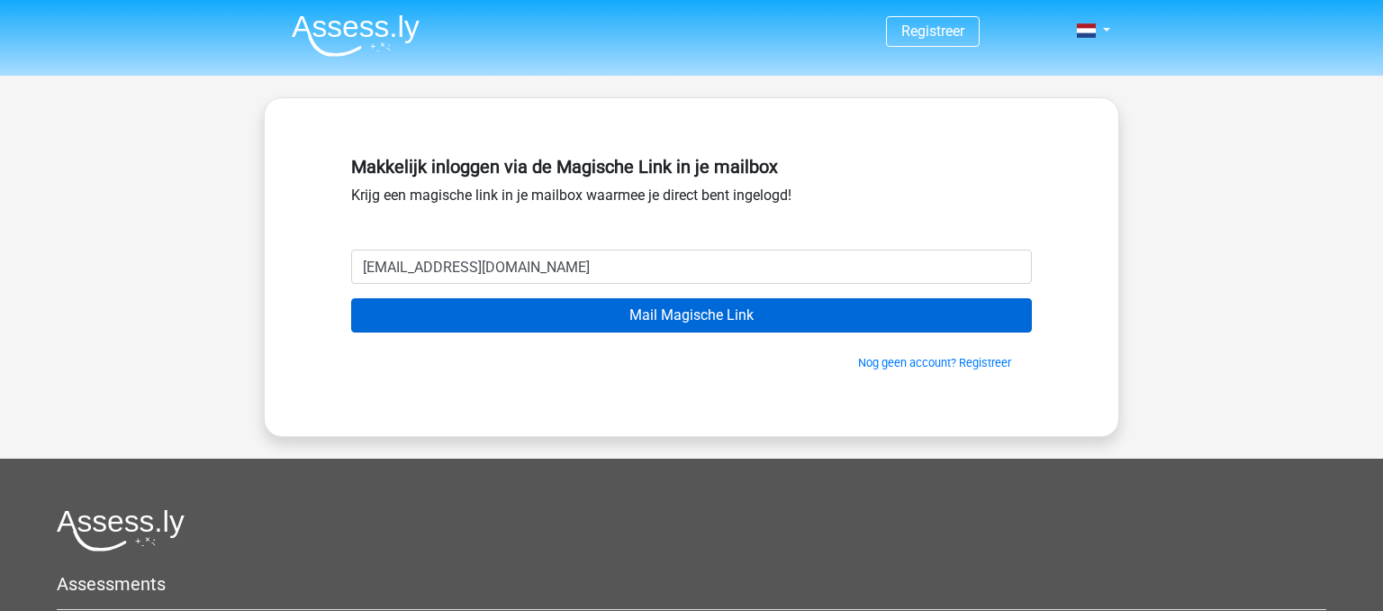
type input "kelvinzwarthoed@gmail.com"
click at [351, 298] on input "Mail Magische Link" at bounding box center [691, 315] width 681 height 34
